Goal: Transaction & Acquisition: Purchase product/service

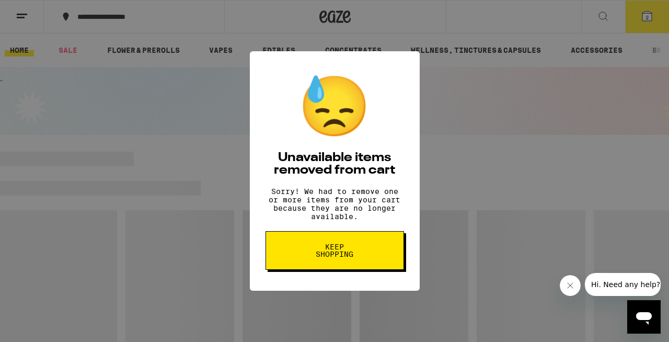
click at [357, 265] on button "Keep Shopping" at bounding box center [335, 250] width 139 height 39
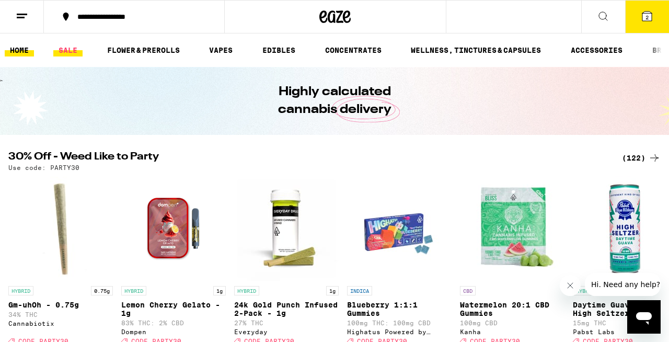
click at [71, 50] on link "SALE" at bounding box center [67, 50] width 29 height 13
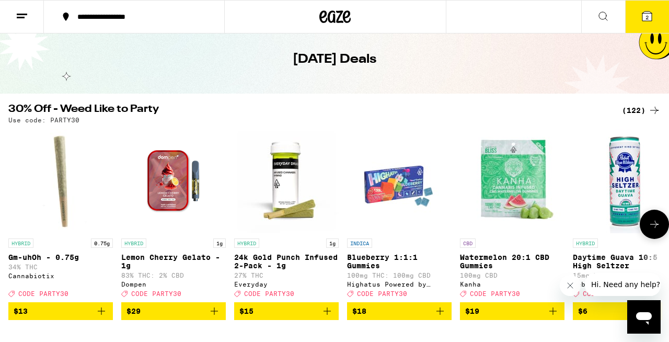
scroll to position [42, 0]
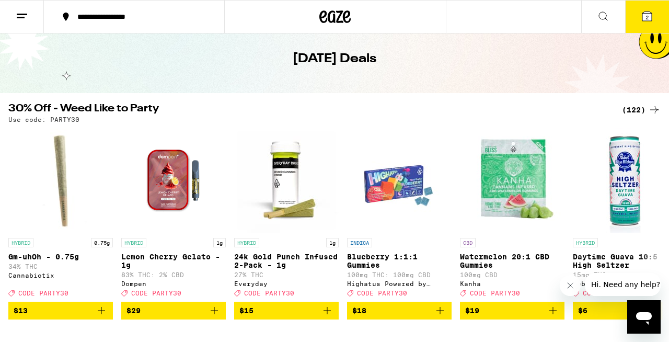
click at [642, 112] on div "(122)" at bounding box center [641, 110] width 39 height 13
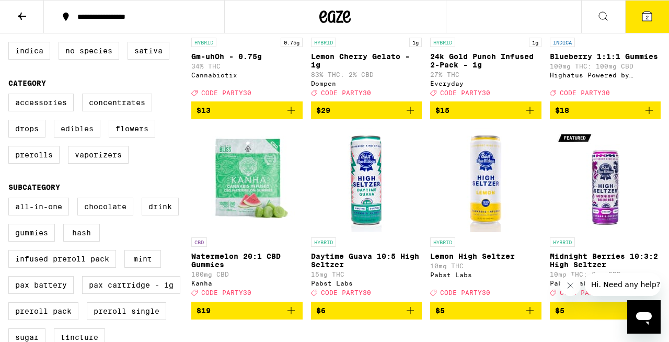
scroll to position [220, 0]
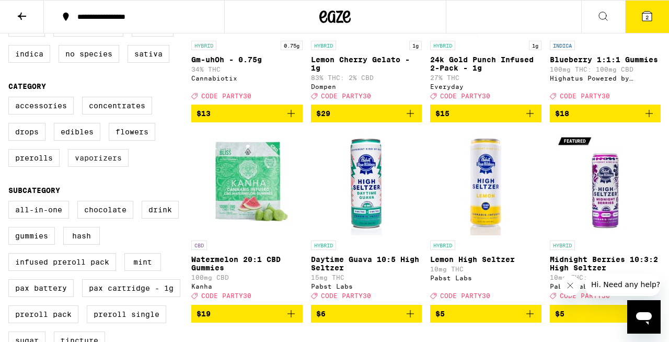
click at [105, 167] on label "Vaporizers" at bounding box center [98, 158] width 61 height 18
click at [11, 99] on input "Vaporizers" at bounding box center [10, 98] width 1 height 1
checkbox input "true"
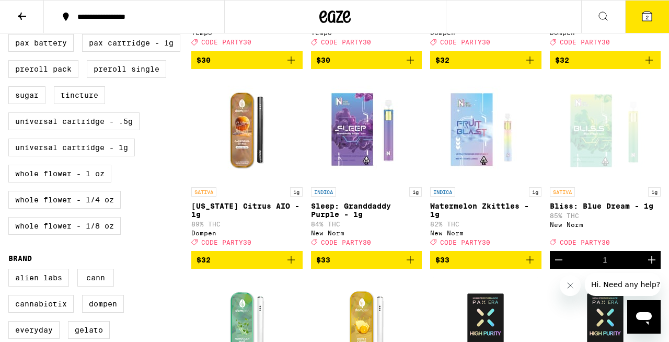
scroll to position [465, 0]
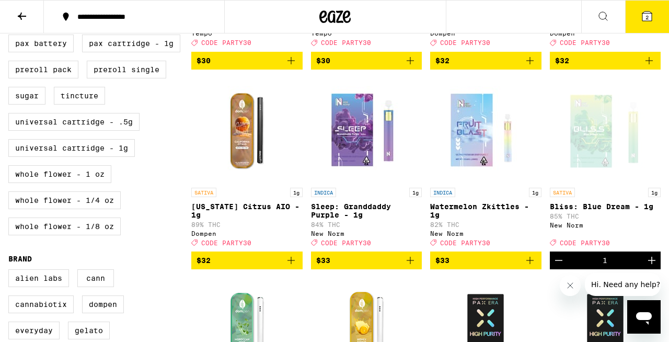
click at [292, 267] on icon "Add to bag" at bounding box center [291, 260] width 13 height 13
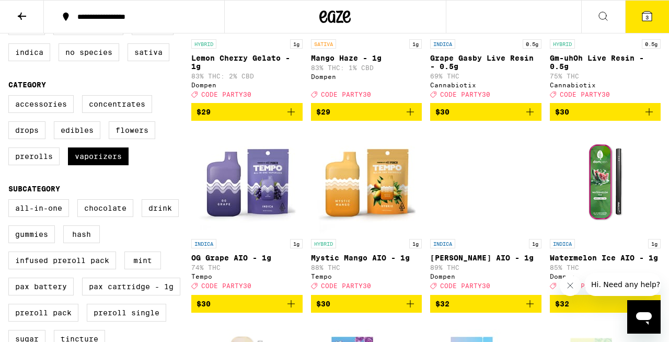
scroll to position [215, 0]
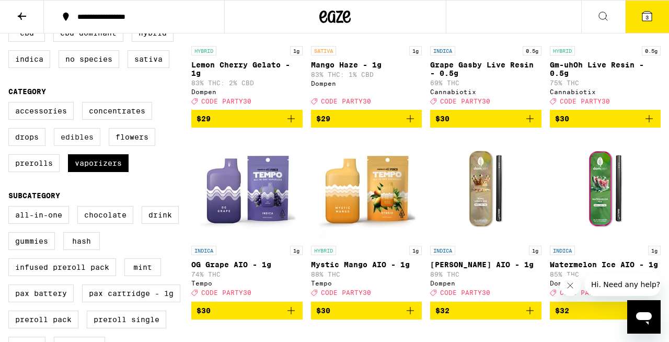
click at [80, 146] on label "Edibles" at bounding box center [77, 137] width 47 height 18
click at [11, 104] on input "Edibles" at bounding box center [10, 104] width 1 height 1
checkbox input "true"
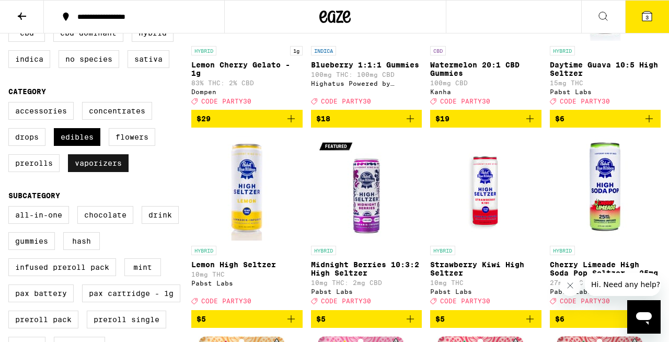
click at [93, 171] on label "Vaporizers" at bounding box center [98, 163] width 61 height 18
click at [11, 104] on input "Vaporizers" at bounding box center [10, 104] width 1 height 1
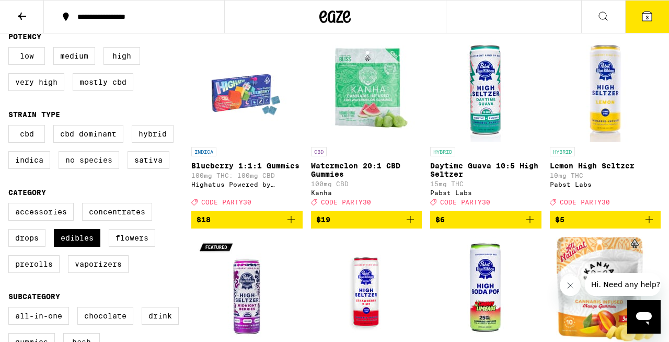
scroll to position [115, 0]
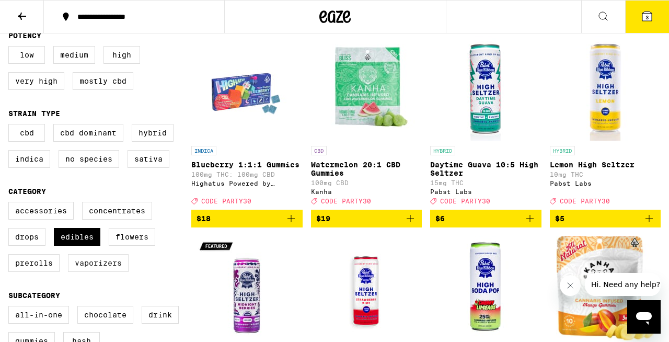
click at [95, 272] on label "Vaporizers" at bounding box center [98, 263] width 61 height 18
click at [11, 204] on input "Vaporizers" at bounding box center [10, 203] width 1 height 1
checkbox input "true"
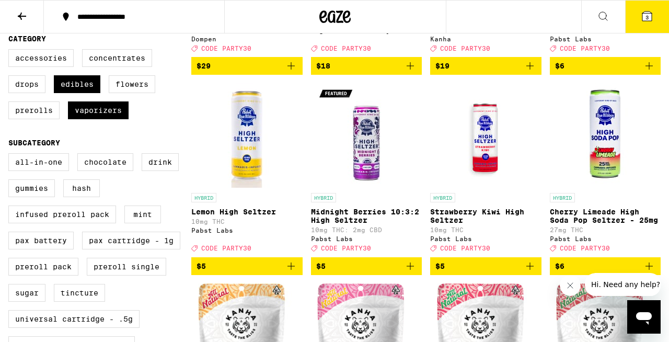
scroll to position [266, 0]
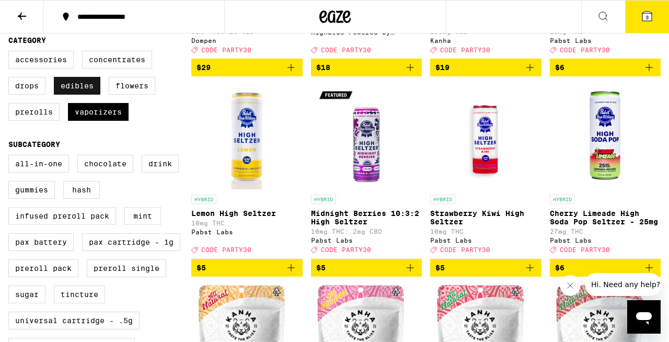
click at [86, 95] on label "Edibles" at bounding box center [77, 86] width 47 height 18
click at [11, 53] on input "Edibles" at bounding box center [10, 52] width 1 height 1
checkbox input "false"
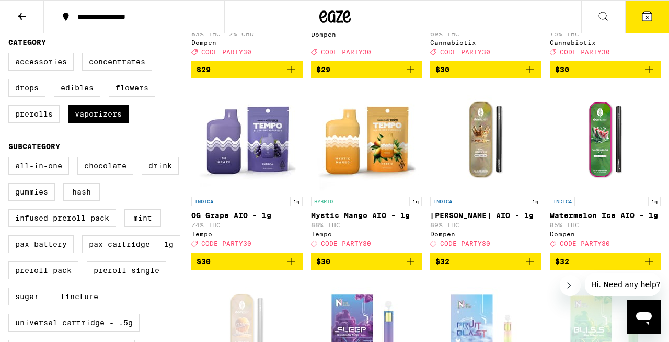
scroll to position [263, 0]
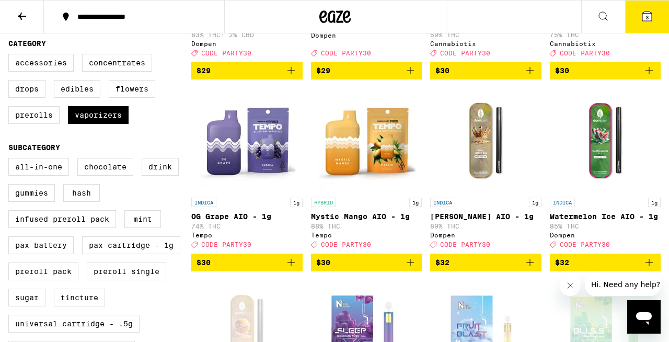
click at [411, 269] on icon "Add to bag" at bounding box center [410, 262] width 13 height 13
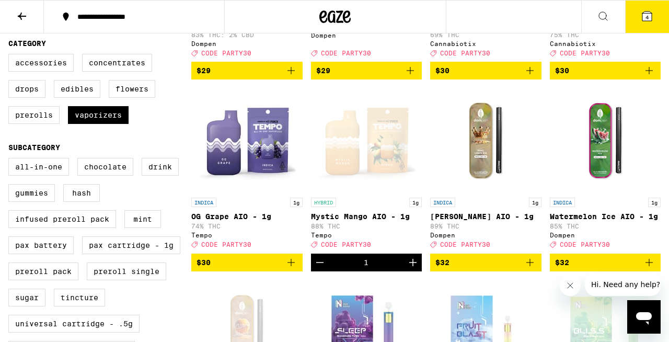
scroll to position [0, 0]
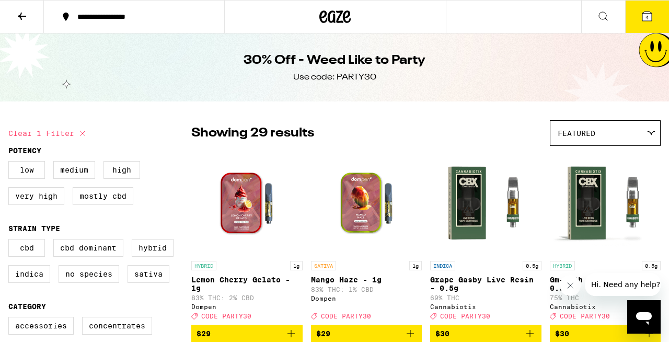
click at [359, 78] on div "Use code: PARTY30" at bounding box center [334, 78] width 83 height 12
copy div "PARTY30"
click at [644, 22] on button "4" at bounding box center [648, 17] width 44 height 32
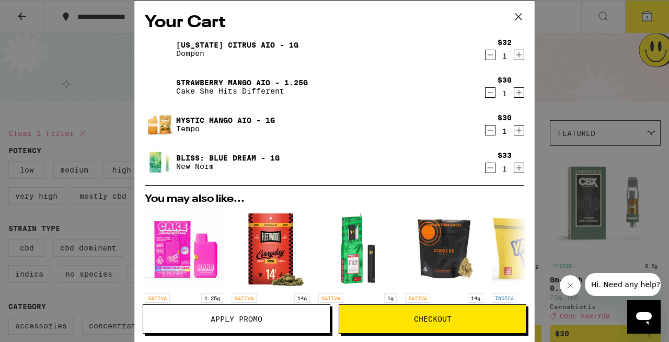
click at [488, 96] on icon "Decrement" at bounding box center [490, 92] width 9 height 13
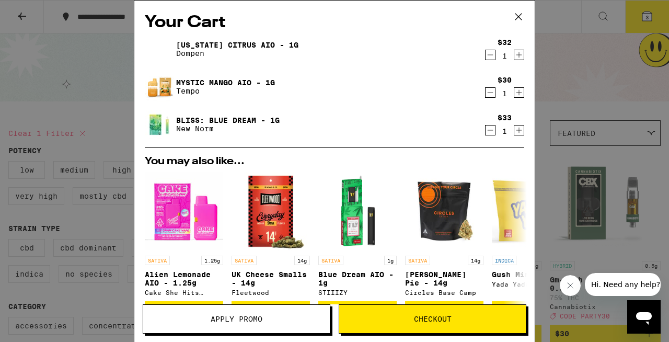
click at [492, 130] on icon "Decrement" at bounding box center [490, 130] width 9 height 13
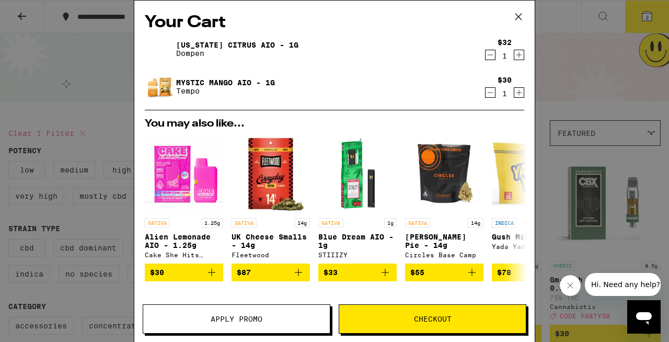
click at [451, 311] on button "Checkout" at bounding box center [433, 318] width 188 height 29
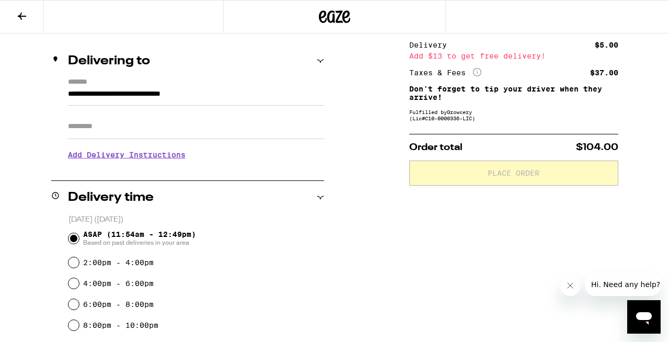
scroll to position [114, 0]
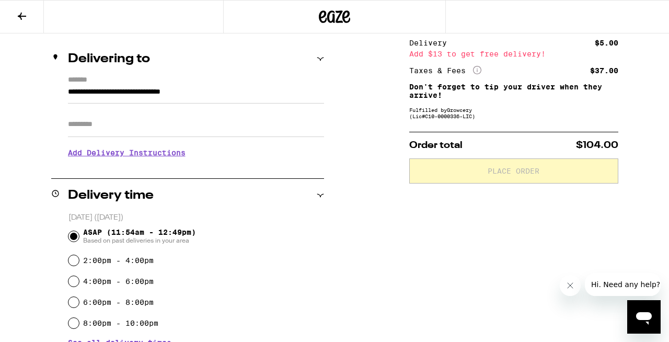
click at [150, 134] on input "Apt/Suite" at bounding box center [196, 124] width 256 height 25
type input "*****"
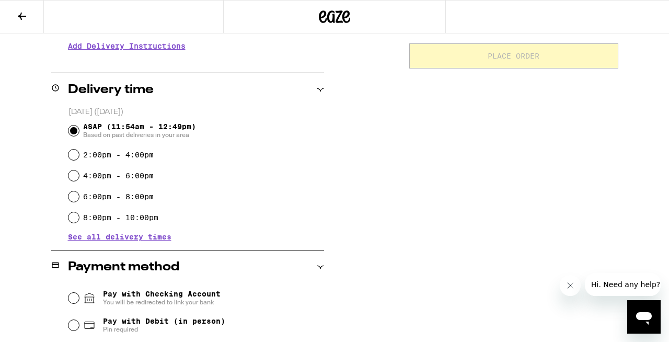
scroll to position [369, 0]
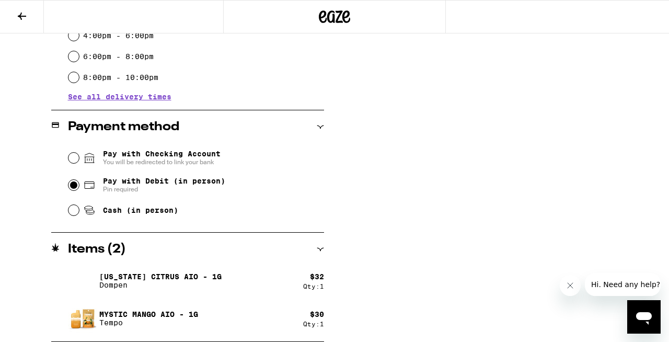
click at [76, 187] on input "Pay with Debit (in person) Pin required" at bounding box center [74, 185] width 10 height 10
radio input "true"
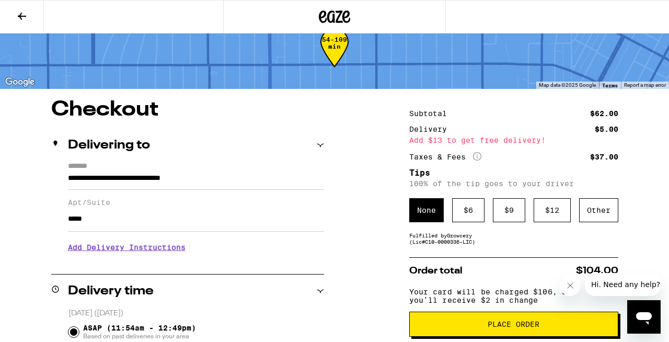
scroll to position [0, 0]
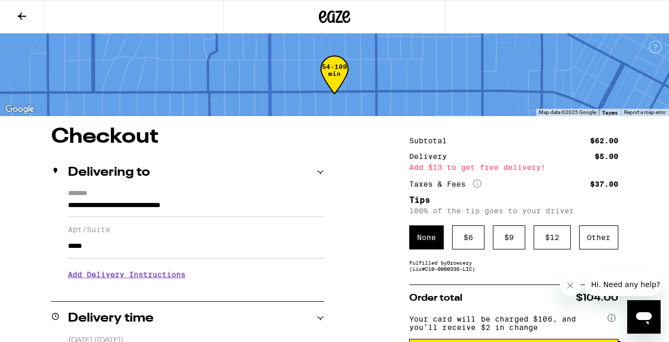
click at [26, 18] on icon at bounding box center [22, 16] width 13 height 13
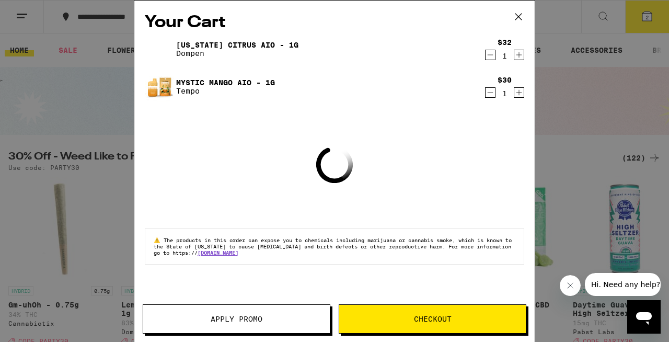
click at [249, 319] on span "Apply Promo" at bounding box center [237, 318] width 52 height 7
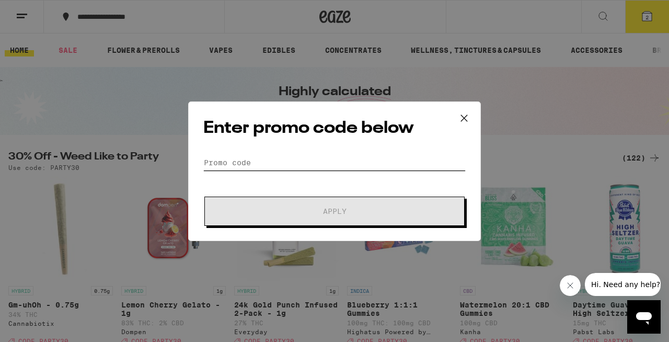
click at [254, 169] on input "Promo Code" at bounding box center [334, 163] width 263 height 16
paste input "PARTY30"
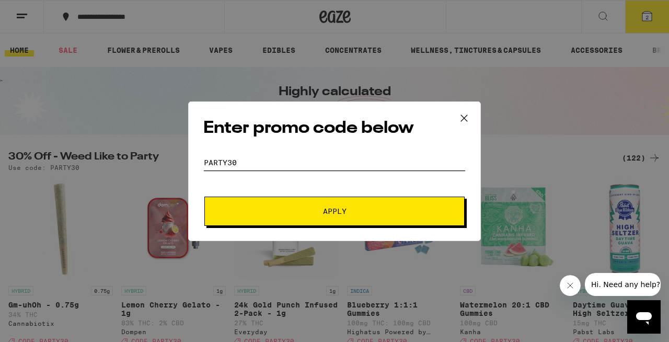
type input "PARTY30"
click at [332, 219] on button "Apply" at bounding box center [335, 211] width 260 height 29
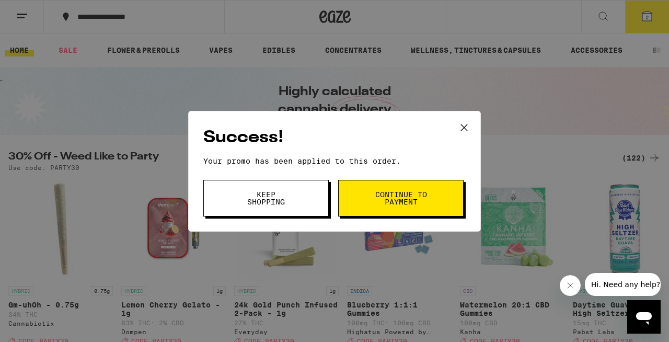
click at [383, 198] on span "Continue to payment" at bounding box center [400, 198] width 53 height 15
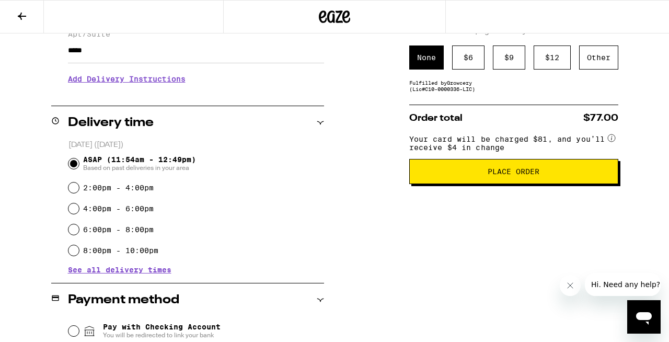
scroll to position [203, 0]
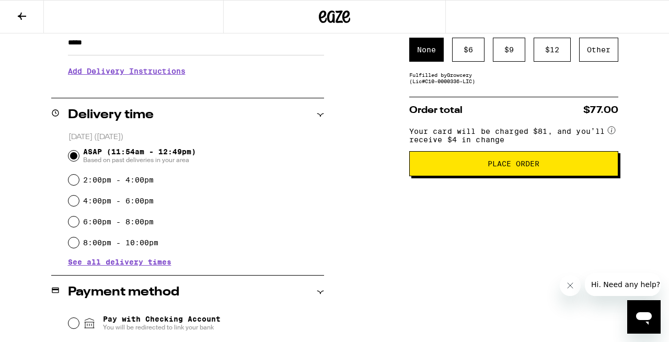
click at [451, 176] on button "Place Order" at bounding box center [514, 163] width 209 height 25
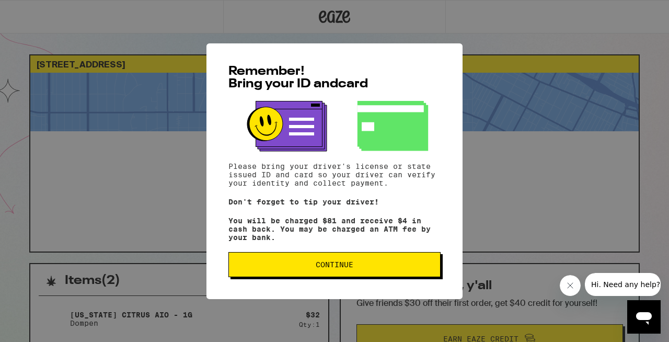
click at [366, 275] on button "Continue" at bounding box center [335, 264] width 212 height 25
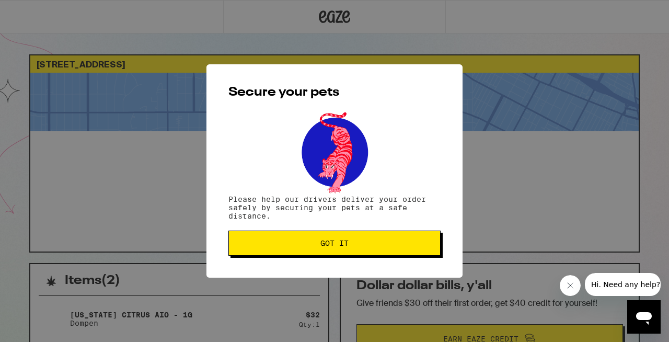
click at [372, 251] on button "Got it" at bounding box center [335, 243] width 212 height 25
